Goal: Information Seeking & Learning: Learn about a topic

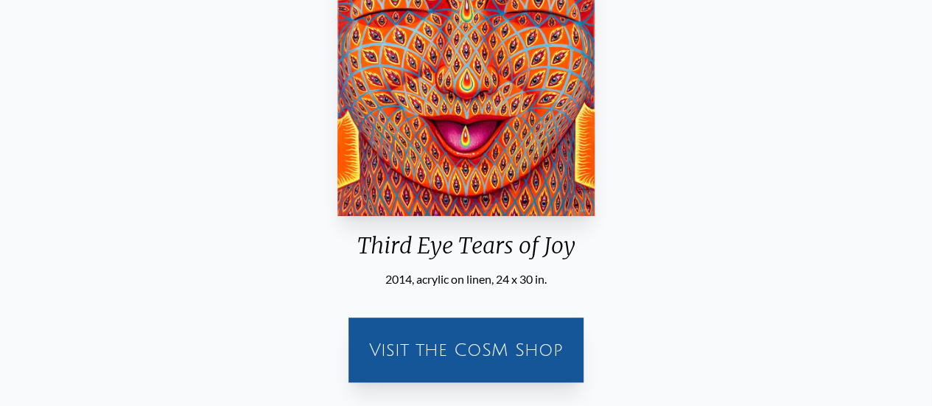
scroll to position [102, 0]
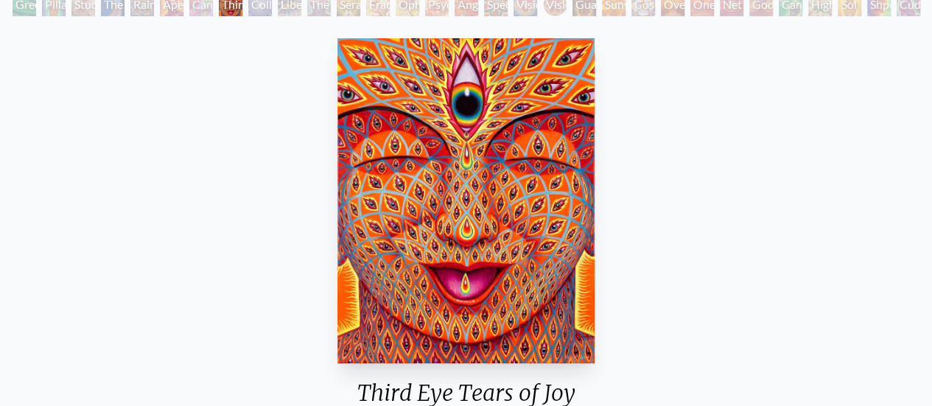
click at [493, 186] on img "8 / 31" at bounding box center [466, 200] width 258 height 325
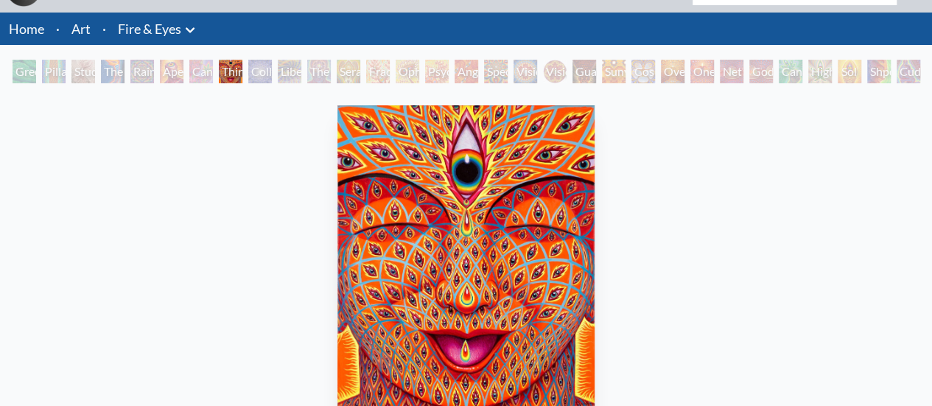
scroll to position [49, 0]
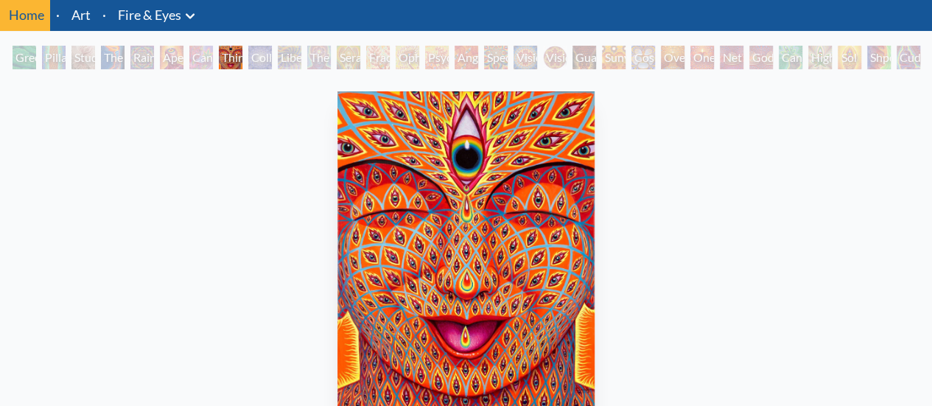
click at [191, 59] on div "Cannabis Sutra" at bounding box center [201, 58] width 24 height 24
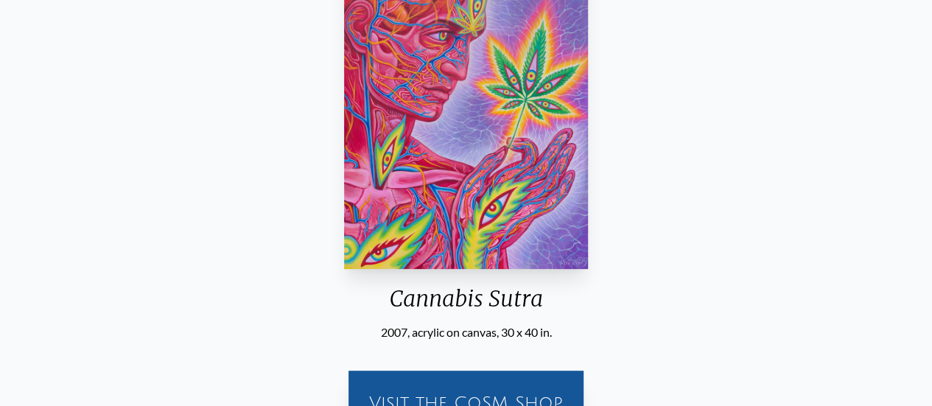
scroll to position [49, 0]
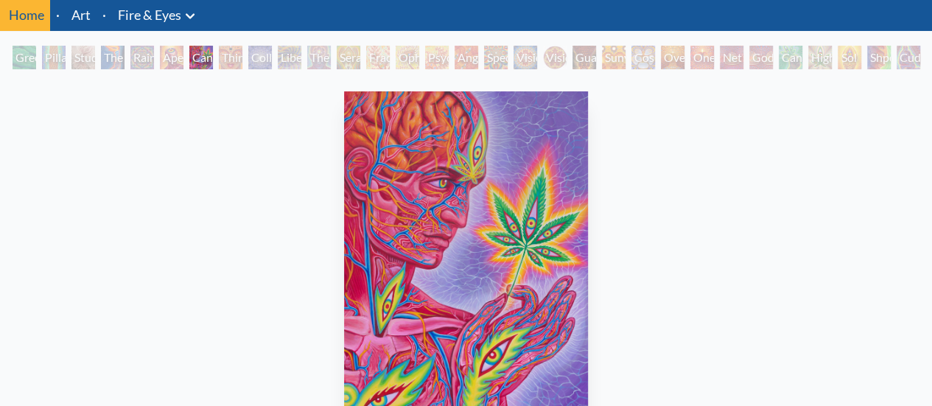
click at [170, 62] on div "Aperture" at bounding box center [172, 58] width 24 height 24
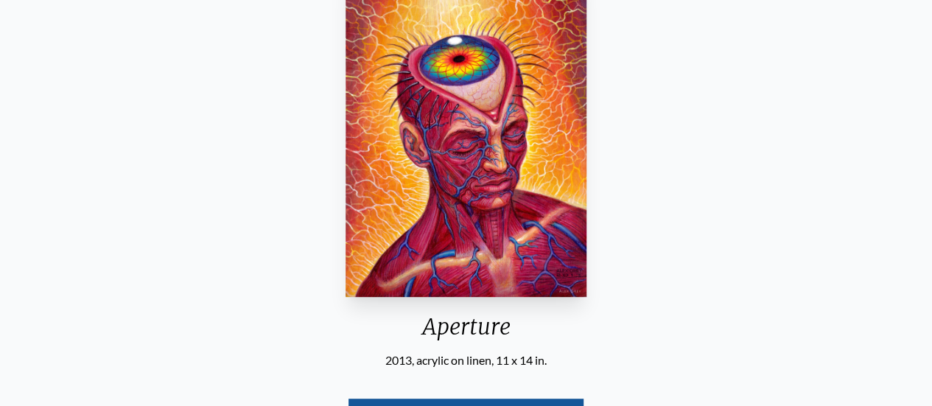
scroll to position [21, 0]
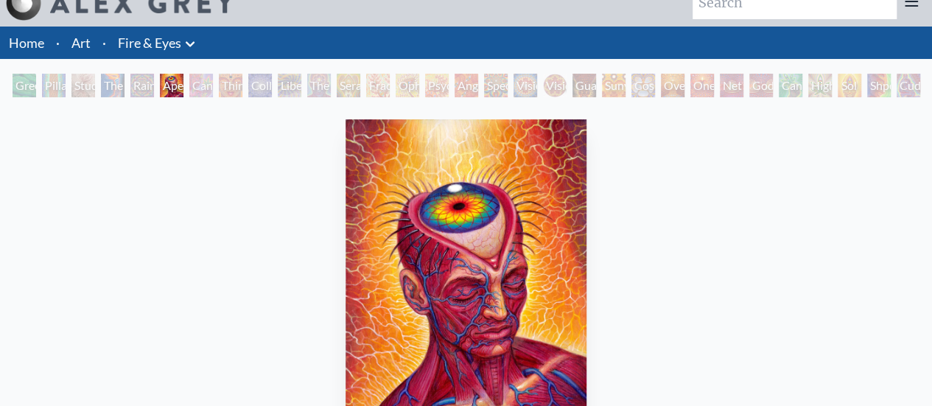
click at [125, 91] on div "The Torch" at bounding box center [113, 86] width 24 height 24
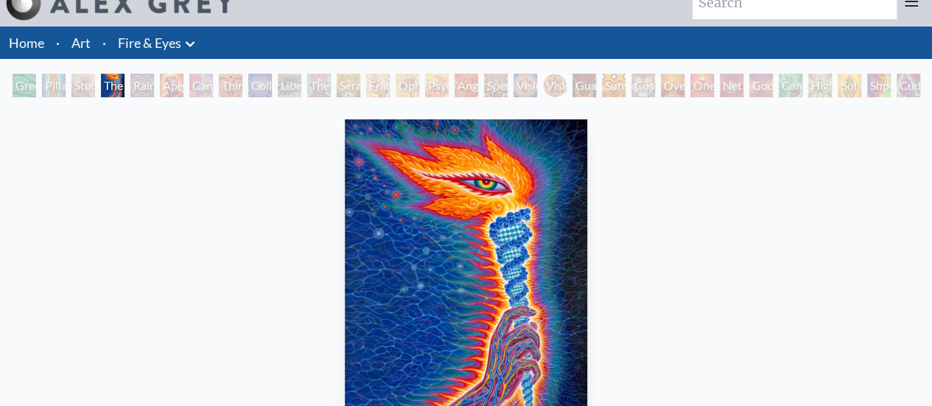
click at [80, 82] on div "Study for the Great Turn" at bounding box center [83, 86] width 24 height 24
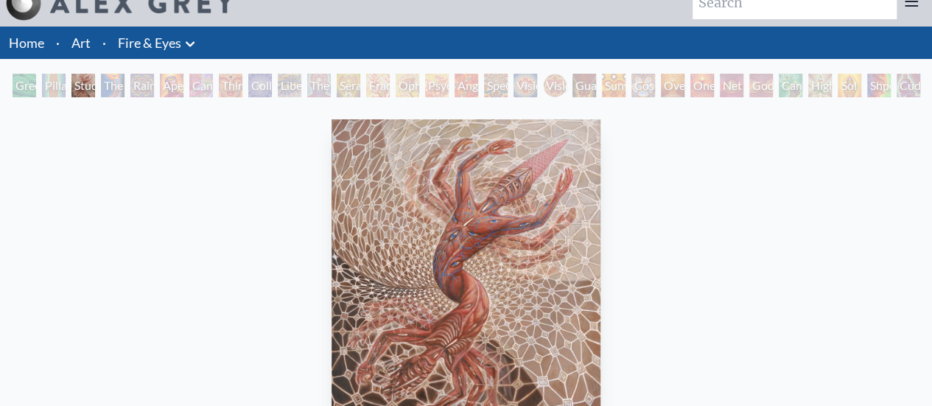
click at [36, 85] on div "Green Hand" at bounding box center [25, 86] width 24 height 24
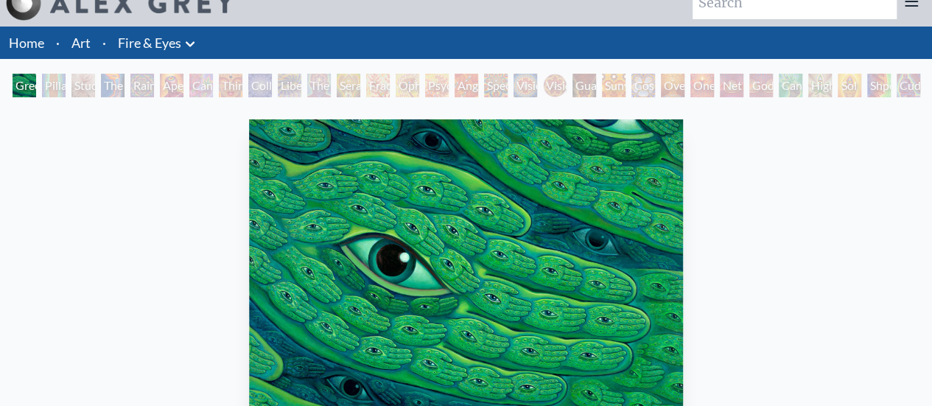
click at [62, 83] on div "Pillar of Awareness" at bounding box center [54, 86] width 24 height 24
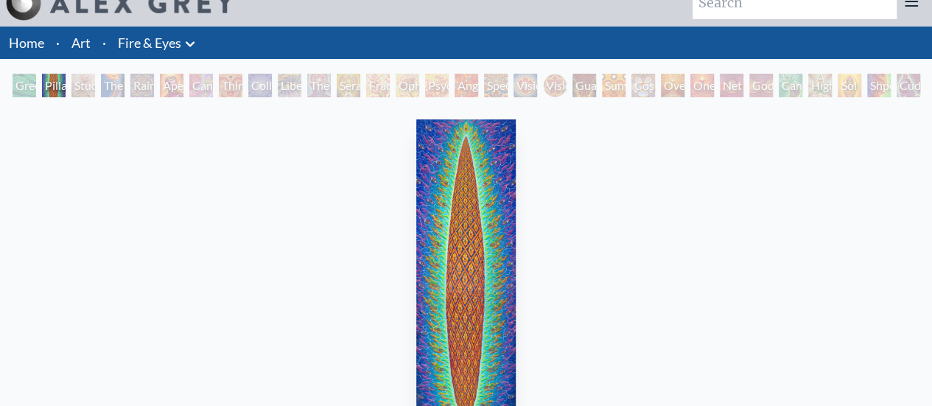
click at [908, 293] on div "Pillar of Awareness 2023, oil on linen, 24 x 78 in. Visit the CoSM Shop" at bounding box center [466, 367] width 909 height 509
click at [643, 307] on div "Pillar of Awareness 2023, oil on linen, 24 x 78 in. Visit the CoSM Shop" at bounding box center [466, 367] width 909 height 509
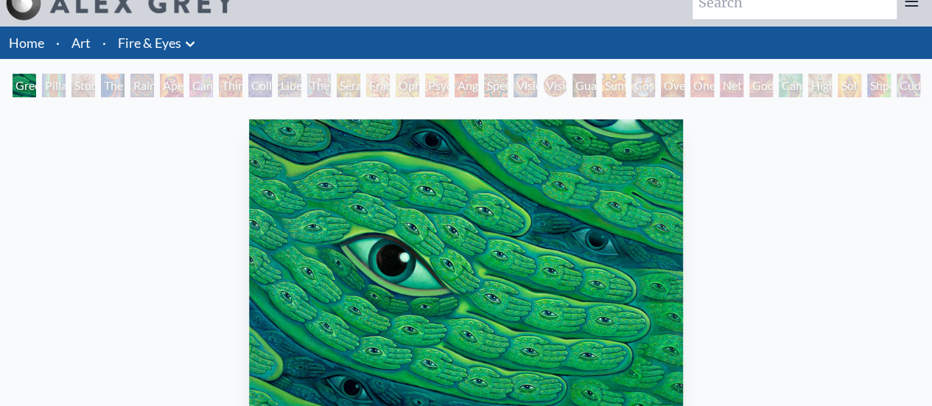
click at [875, 280] on div "Green Hand 2023, acrylic on linen, 40 x 30 in. Visit the CoSM Shop" at bounding box center [466, 367] width 909 height 509
click at [910, 288] on div "Green Hand 2023, acrylic on linen, 40 x 30 in. Visit the CoSM Shop" at bounding box center [466, 367] width 909 height 509
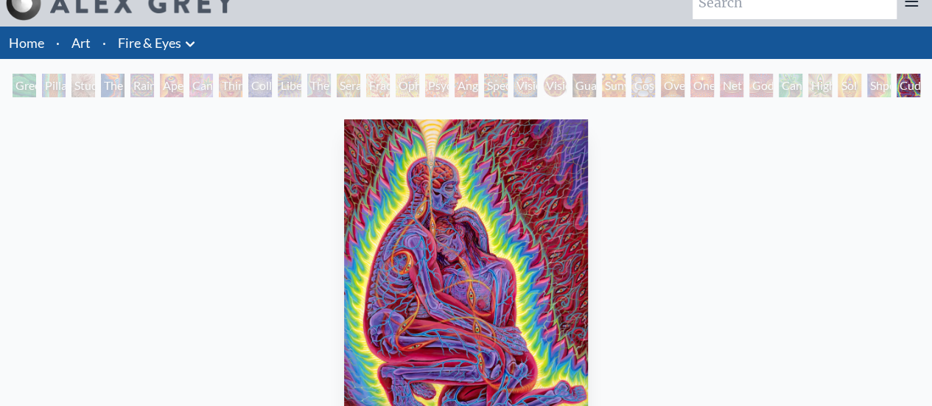
click at [913, 291] on div "Cuddle 2014, acrylic on linen, 30 x 40 in. Visit the CoSM Shop" at bounding box center [466, 367] width 909 height 509
click at [856, 302] on div "Cuddle 2014, acrylic on linen, 30 x 40 in. Visit the CoSM Shop" at bounding box center [466, 367] width 909 height 509
click at [791, 298] on div "Cuddle 2014, acrylic on linen, 30 x 40 in. Visit the CoSM Shop" at bounding box center [466, 367] width 909 height 509
click at [255, 278] on div "Cuddle 2014, acrylic on linen, 30 x 40 in. Visit the CoSM Shop" at bounding box center [466, 367] width 909 height 509
click at [892, 280] on div "Cuddle 2014, acrylic on linen, 30 x 40 in. Visit the CoSM Shop" at bounding box center [466, 367] width 909 height 509
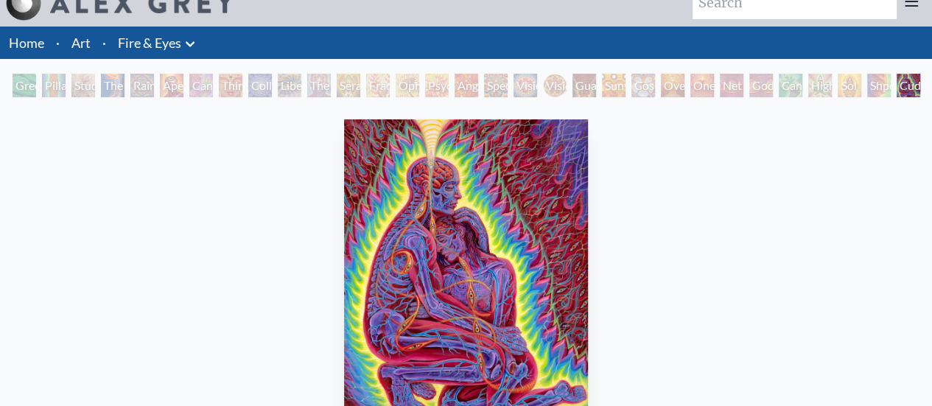
click at [825, 275] on div "Cuddle 2014, acrylic on linen, 30 x 40 in. Visit the CoSM Shop" at bounding box center [466, 367] width 909 height 509
click at [925, 265] on div "Cuddle 2014, acrylic on linen, 30 x 40 in. Visit the CoSM Shop" at bounding box center [466, 368] width 932 height 533
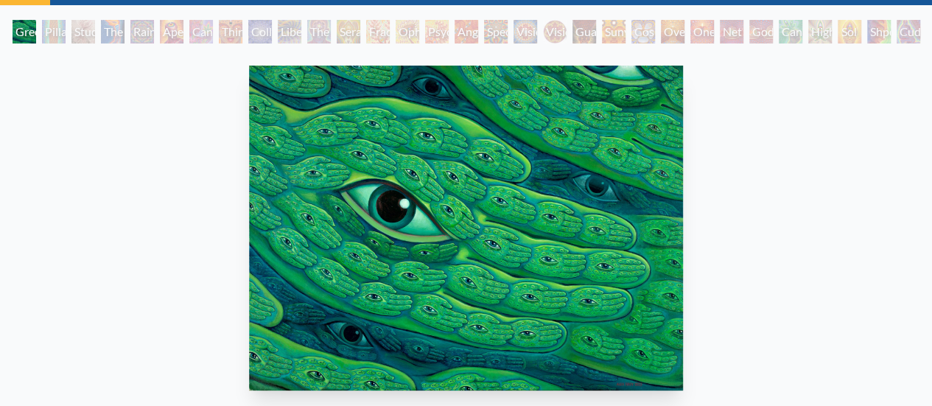
scroll to position [71, 0]
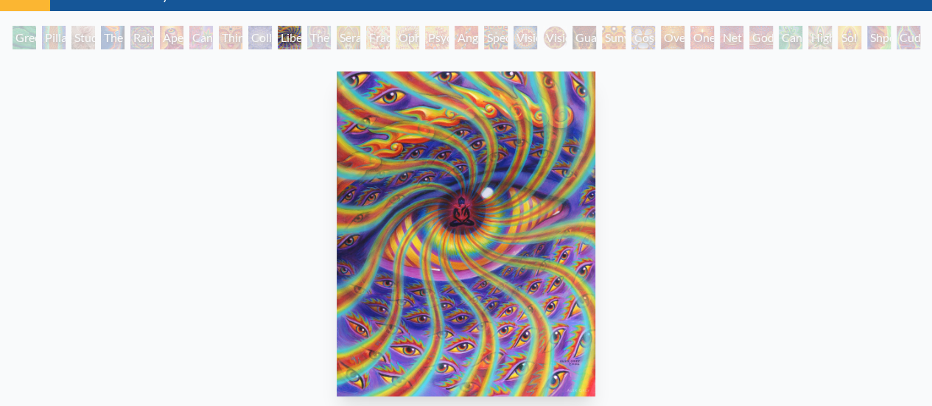
scroll to position [77, 0]
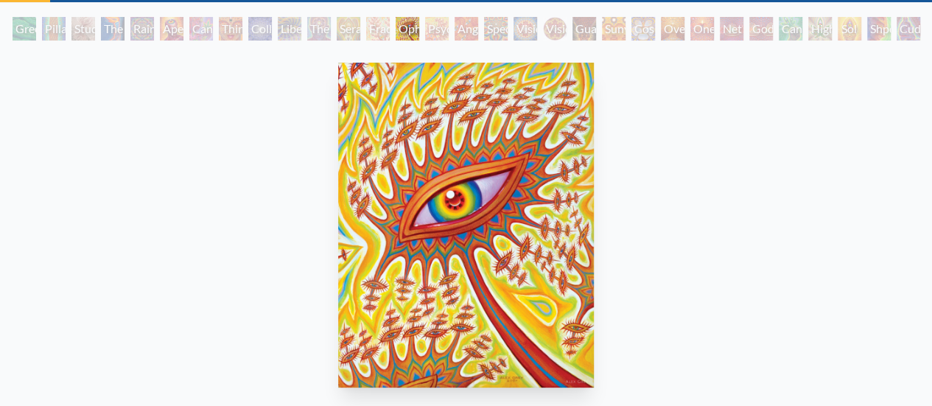
click at [868, 247] on div "Ophanic Eyelash 2007, acrylic on wood, 11 x 14 in. Visit the CoSM Shop" at bounding box center [466, 311] width 909 height 509
click at [858, 200] on div "Ophanic Eyelash 2007, acrylic on wood, 11 x 14 in. Visit the CoSM Shop" at bounding box center [466, 311] width 909 height 509
click at [713, 216] on div "Ophanic Eyelash 2007, acrylic on wood, 11 x 14 in. Visit the CoSM Shop" at bounding box center [466, 311] width 909 height 509
click at [670, 29] on div "Oversoul" at bounding box center [673, 29] width 24 height 24
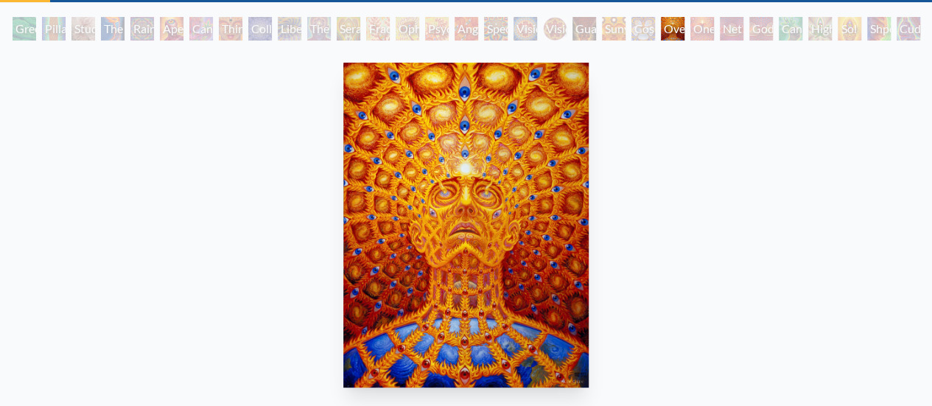
click at [728, 29] on div "Net of Being" at bounding box center [732, 29] width 24 height 24
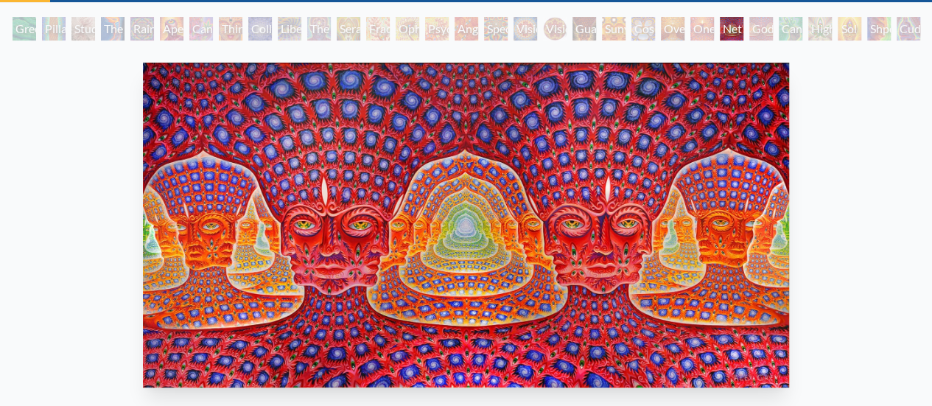
click at [242, 27] on div "Third Eye Tears of Joy" at bounding box center [231, 29] width 24 height 24
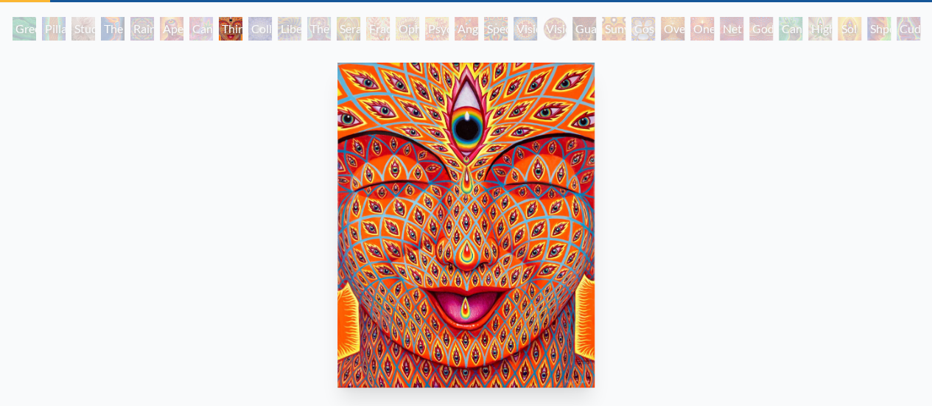
click at [195, 32] on div "Cannabis Sutra" at bounding box center [201, 29] width 24 height 24
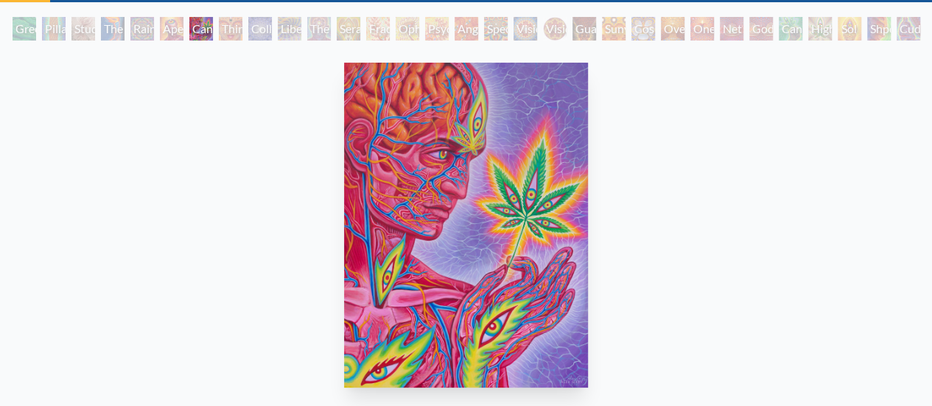
click at [168, 34] on div "Aperture" at bounding box center [172, 29] width 24 height 24
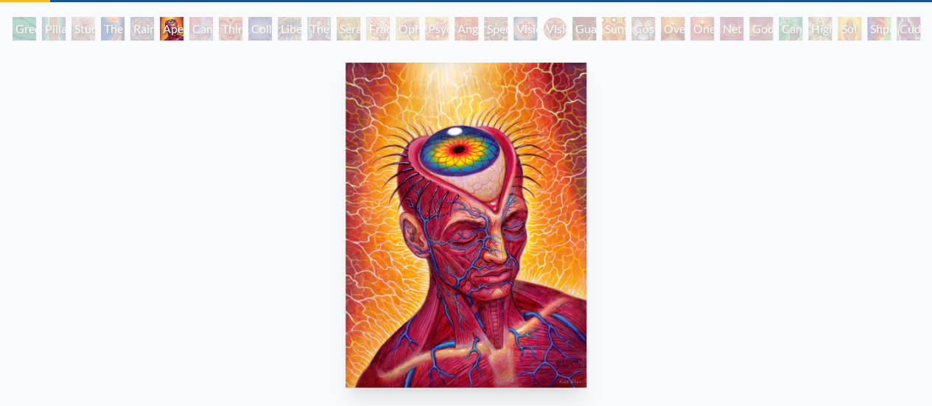
click at [135, 27] on div "Rainbow Eye Ripple" at bounding box center [142, 29] width 24 height 24
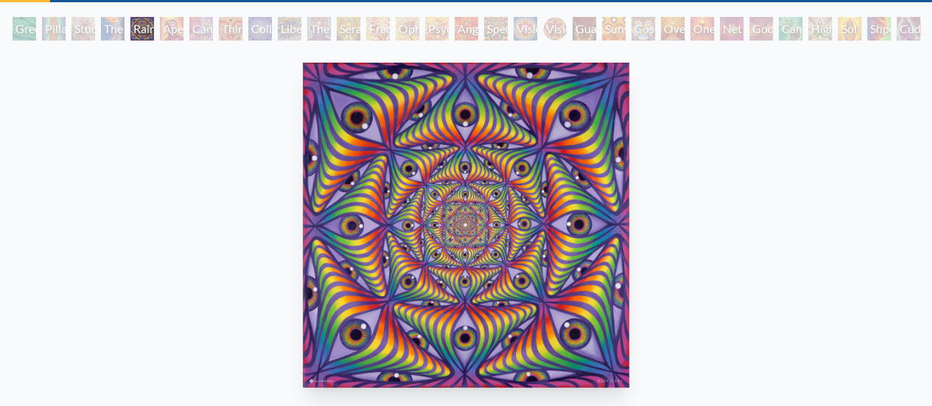
click at [112, 27] on div "The Torch" at bounding box center [113, 29] width 24 height 24
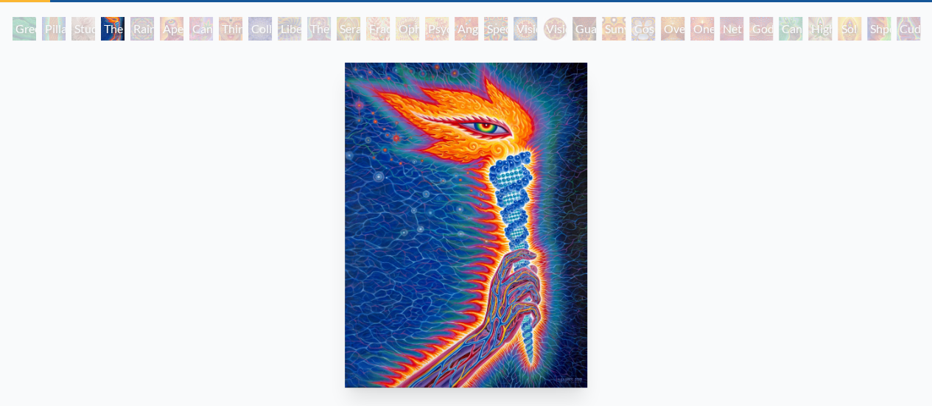
click at [81, 27] on div "Study for the Great Turn" at bounding box center [83, 29] width 24 height 24
